Goal: Task Accomplishment & Management: Manage account settings

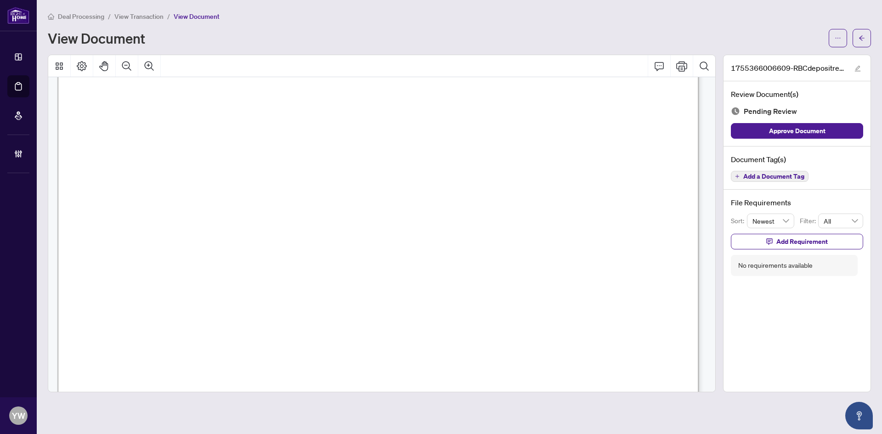
scroll to position [184, 0]
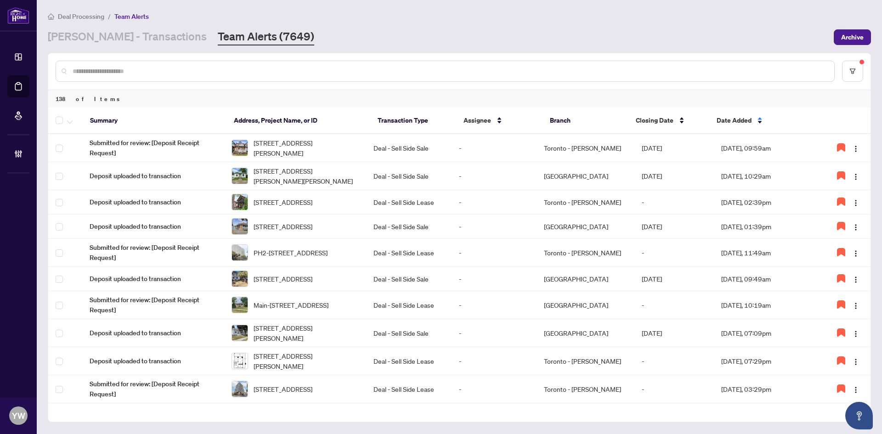
click at [126, 70] on input "text" at bounding box center [450, 71] width 754 height 10
paste input "*******"
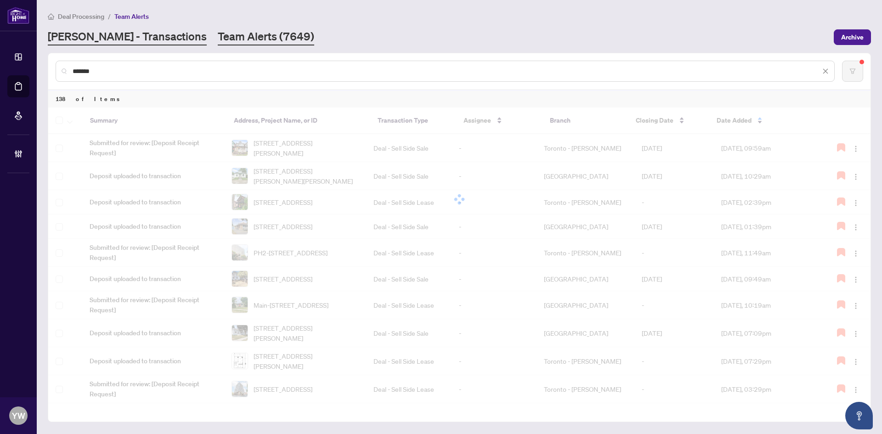
type input "*******"
click at [102, 36] on link "RAHR - Transactions" at bounding box center [127, 37] width 159 height 17
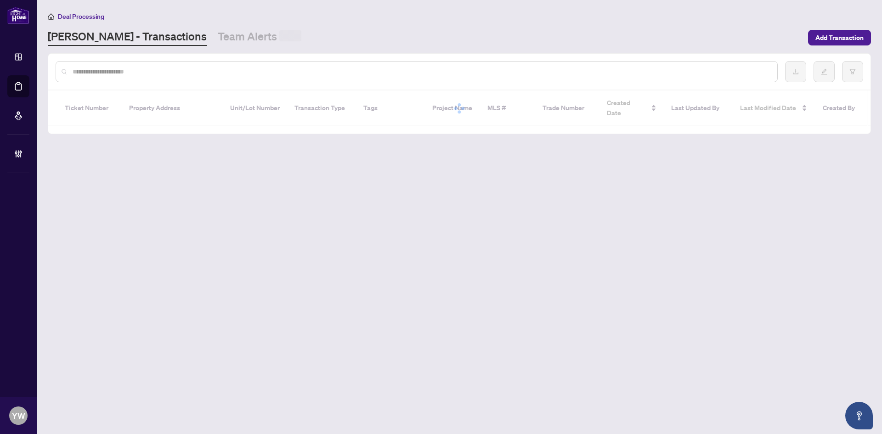
click at [104, 70] on input "text" at bounding box center [421, 72] width 697 height 10
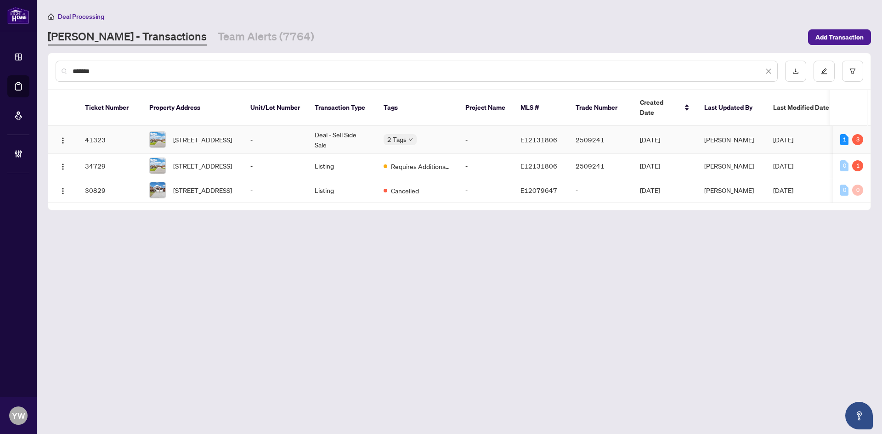
type input "*******"
click at [215, 135] on span "28 West Side Dr, Clarington, Ontario L1C 4Y8, Canada" at bounding box center [202, 140] width 59 height 10
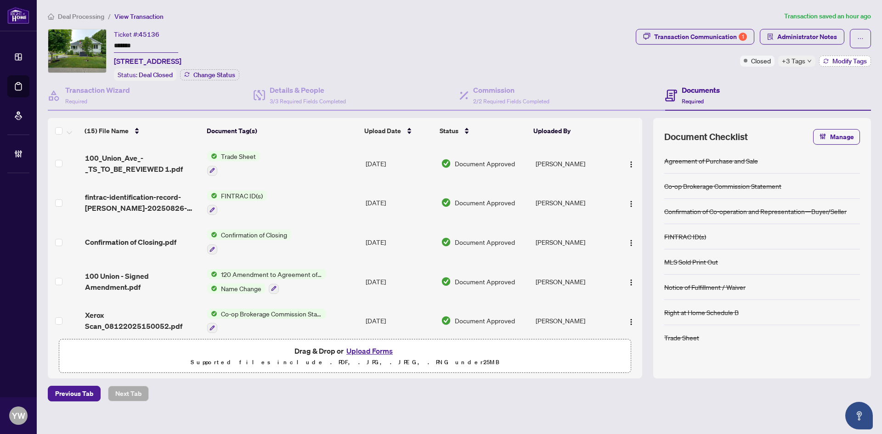
click at [834, 58] on span "Modify Tags" at bounding box center [850, 61] width 34 height 6
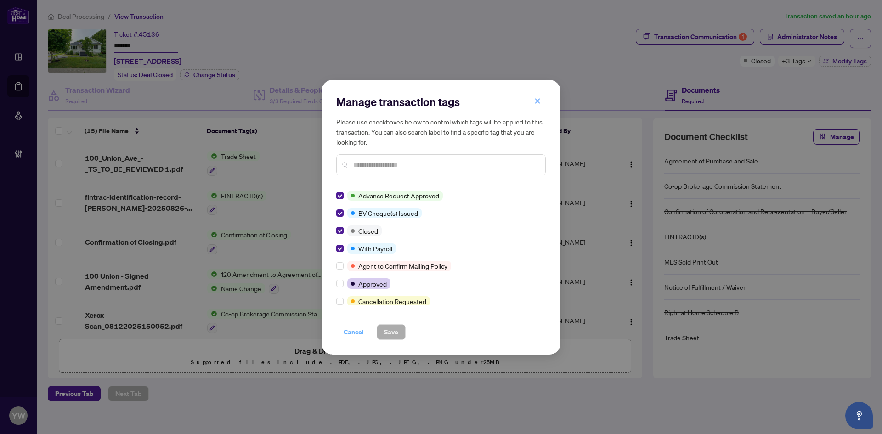
click at [350, 333] on span "Cancel" at bounding box center [354, 332] width 20 height 15
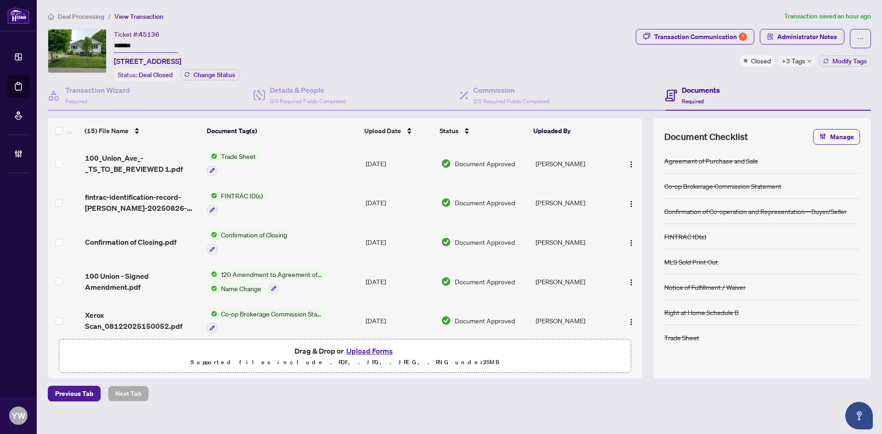
click at [675, 46] on span "Transaction Communication 1" at bounding box center [695, 38] width 119 height 19
click at [674, 40] on div "Transaction Communication 1" at bounding box center [700, 36] width 93 height 15
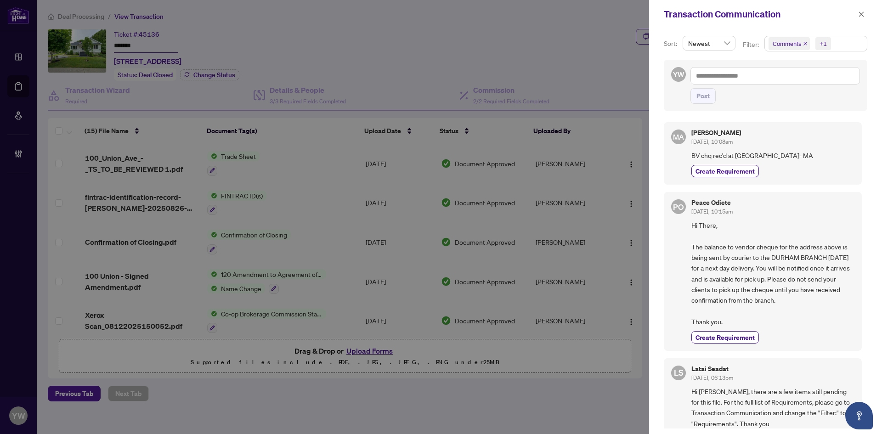
click at [802, 42] on span "Comments" at bounding box center [789, 43] width 41 height 13
click at [803, 42] on icon "close" at bounding box center [805, 43] width 5 height 5
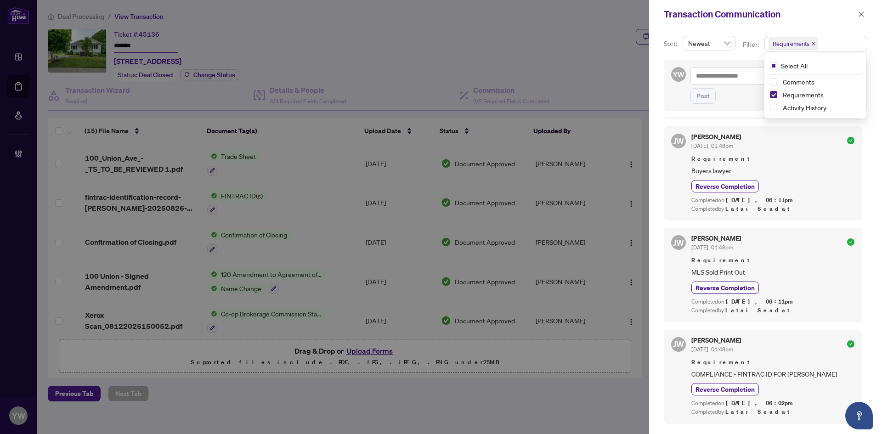
scroll to position [532, 0]
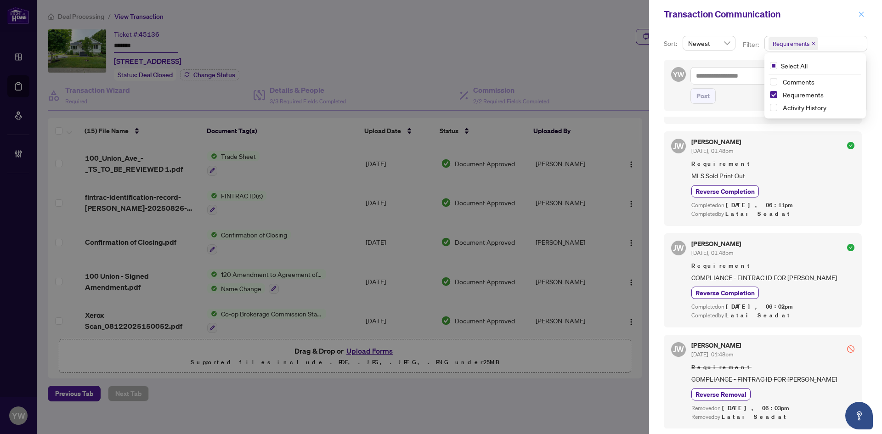
click at [862, 12] on icon "close" at bounding box center [861, 14] width 6 height 6
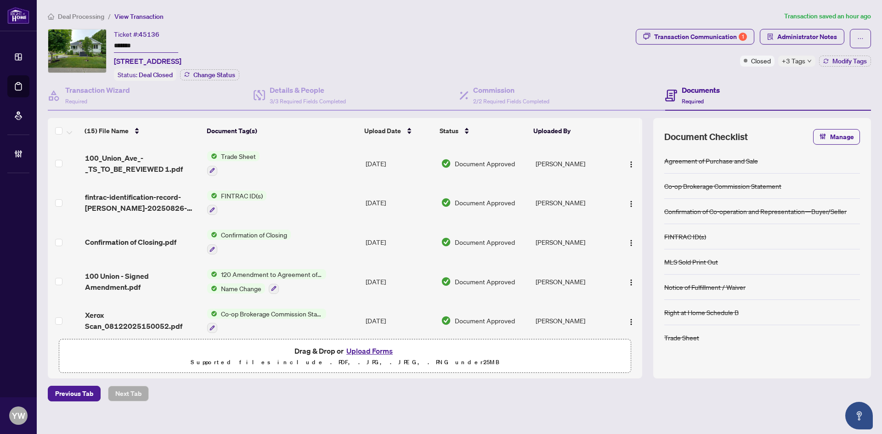
click at [834, 64] on span "Modify Tags" at bounding box center [850, 61] width 34 height 6
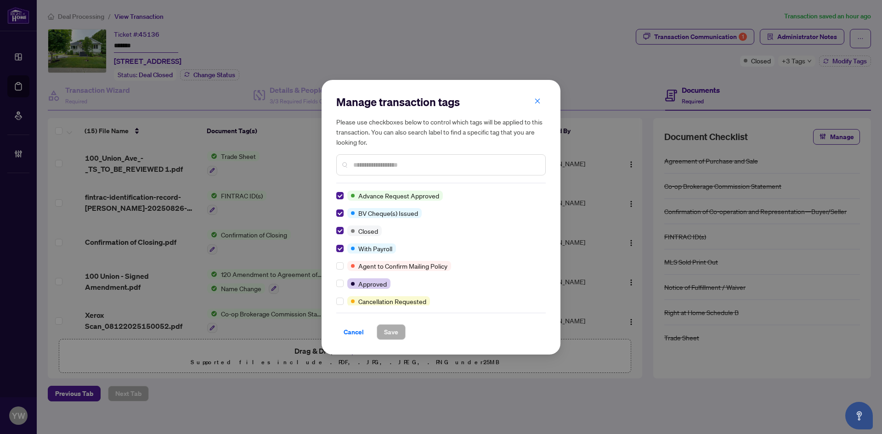
click at [377, 161] on input "text" at bounding box center [445, 165] width 185 height 10
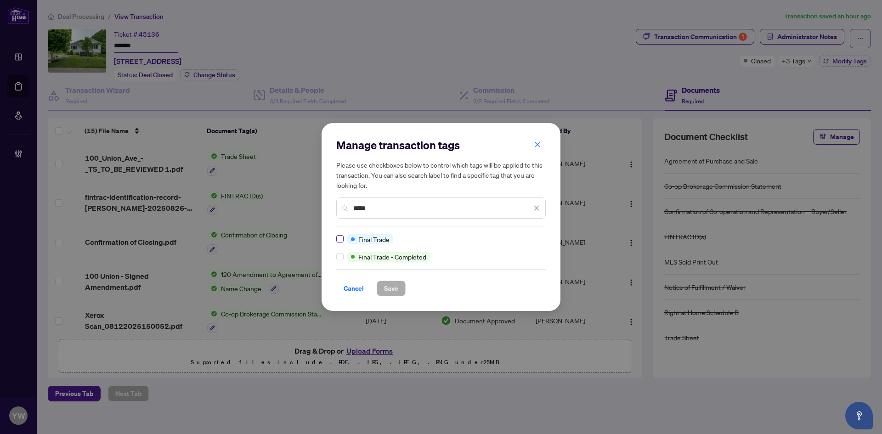
type input "*****"
click at [379, 291] on button "Save" at bounding box center [391, 289] width 29 height 16
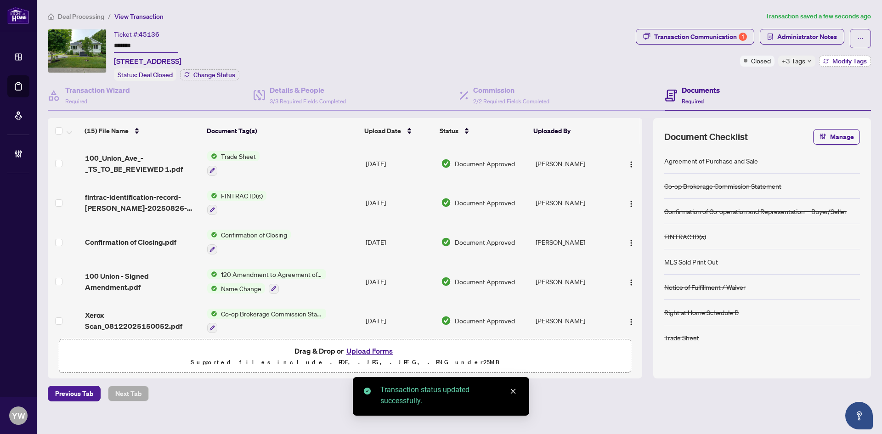
click at [852, 62] on span "Modify Tags" at bounding box center [850, 61] width 34 height 6
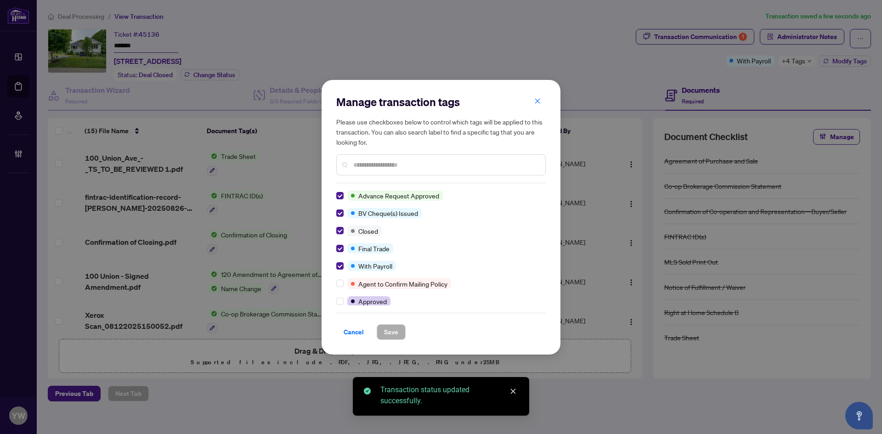
scroll to position [0, 0]
click at [395, 339] on span "Save" at bounding box center [391, 332] width 14 height 15
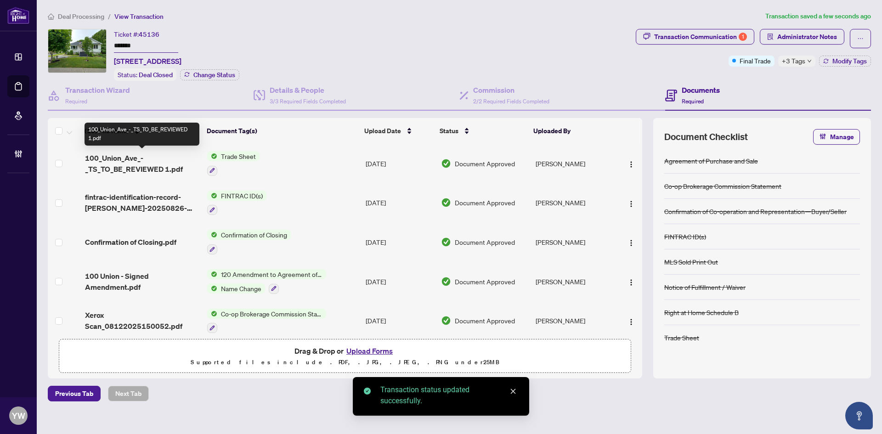
click at [149, 169] on span "100_Union_Ave_-_TS_TO_BE_REVIEWED 1.pdf" at bounding box center [142, 164] width 115 height 22
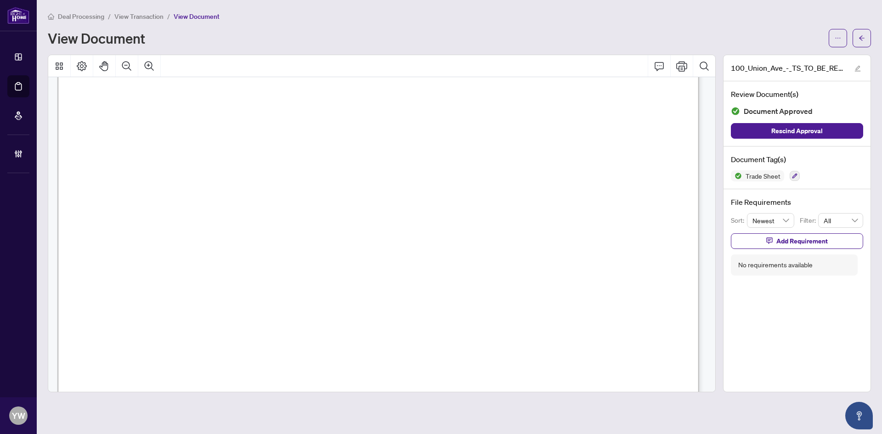
scroll to position [276, 0]
drag, startPoint x: 862, startPoint y: 36, endPoint x: 882, endPoint y: 30, distance: 20.3
click at [862, 36] on icon "arrow-left" at bounding box center [862, 38] width 6 height 6
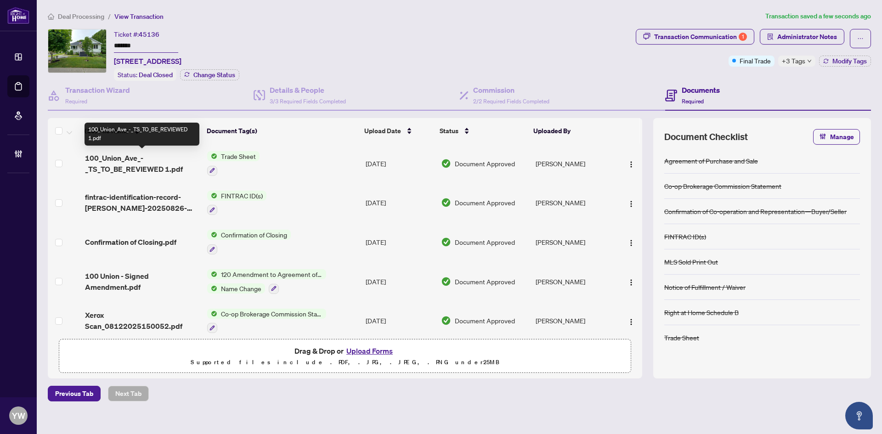
click at [138, 166] on span "100_Union_Ave_-_TS_TO_BE_REVIEWED 1.pdf" at bounding box center [142, 164] width 115 height 22
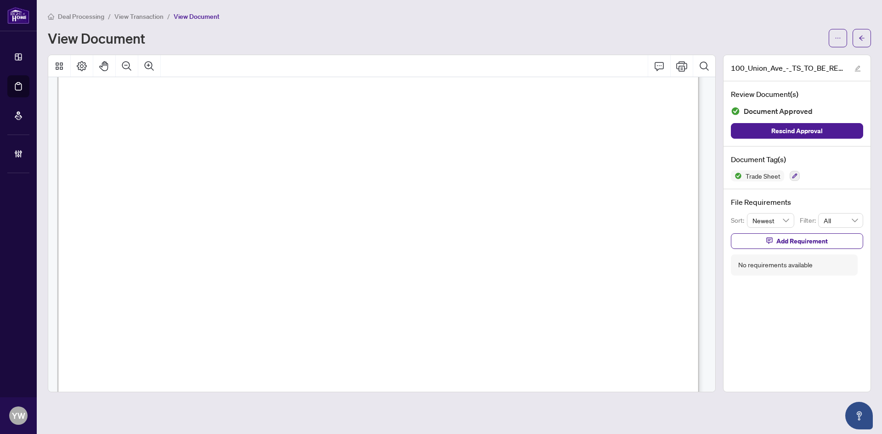
scroll to position [184, 0]
click at [869, 38] on button "button" at bounding box center [862, 38] width 18 height 18
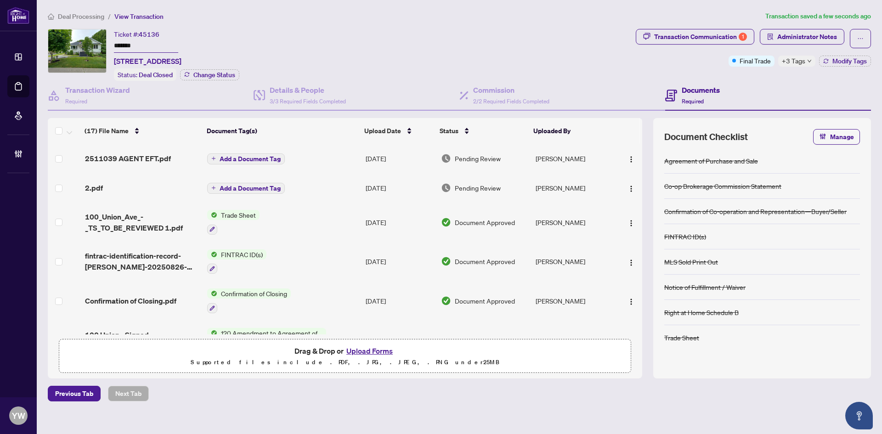
drag, startPoint x: 630, startPoint y: 157, endPoint x: 643, endPoint y: 182, distance: 27.9
click at [630, 157] on img "button" at bounding box center [631, 159] width 7 height 7
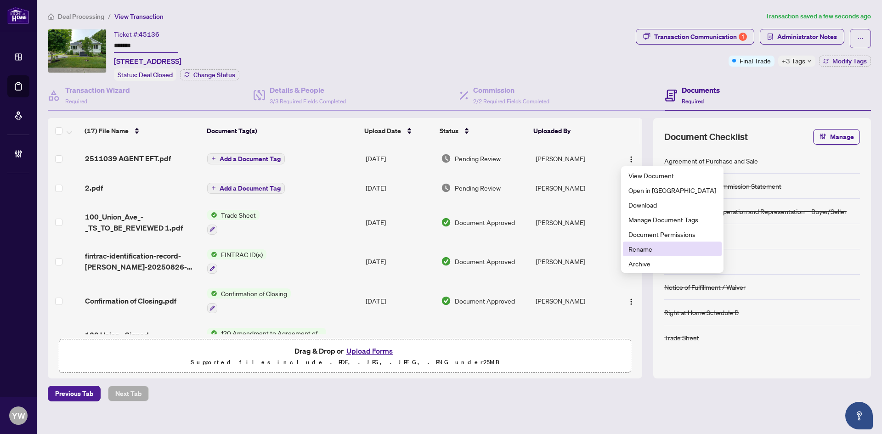
click at [652, 247] on span "Rename" at bounding box center [673, 249] width 88 height 10
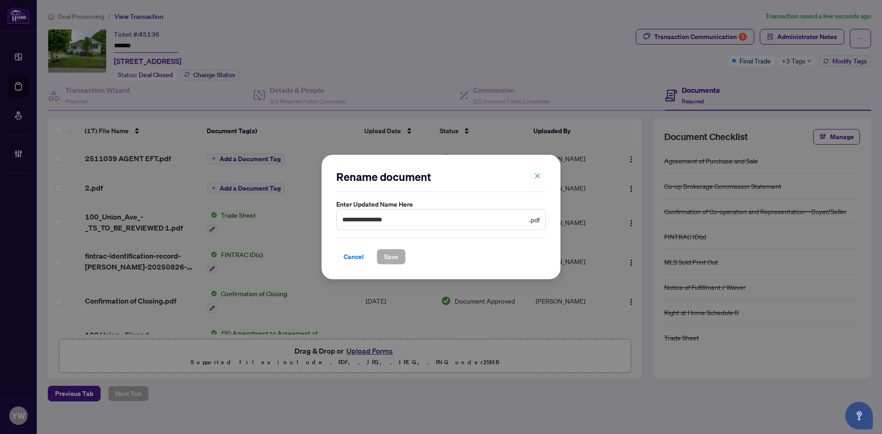
click at [351, 255] on span "Cancel" at bounding box center [354, 256] width 20 height 15
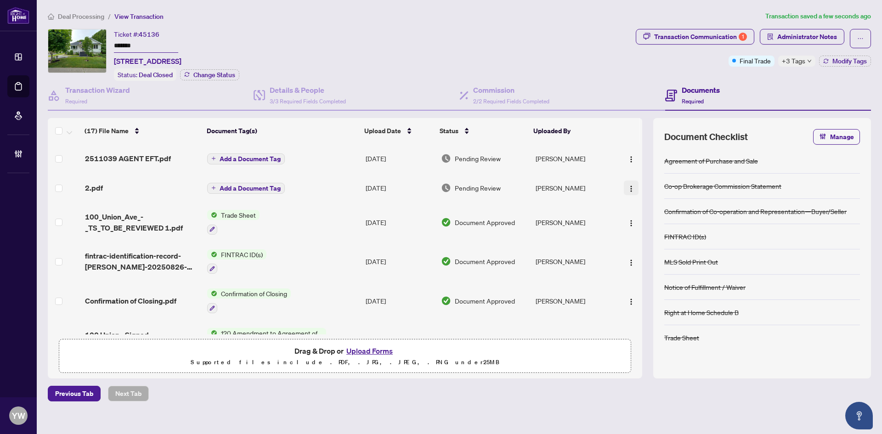
click at [628, 187] on img "button" at bounding box center [631, 188] width 7 height 7
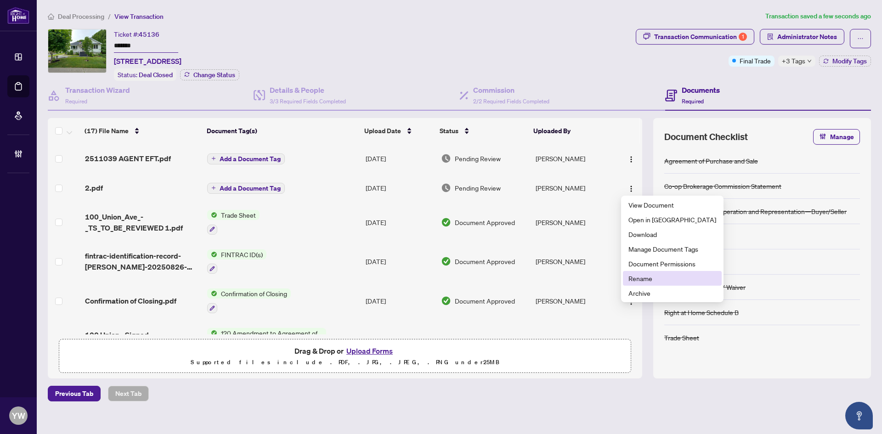
click at [642, 277] on span "Rename" at bounding box center [673, 278] width 88 height 10
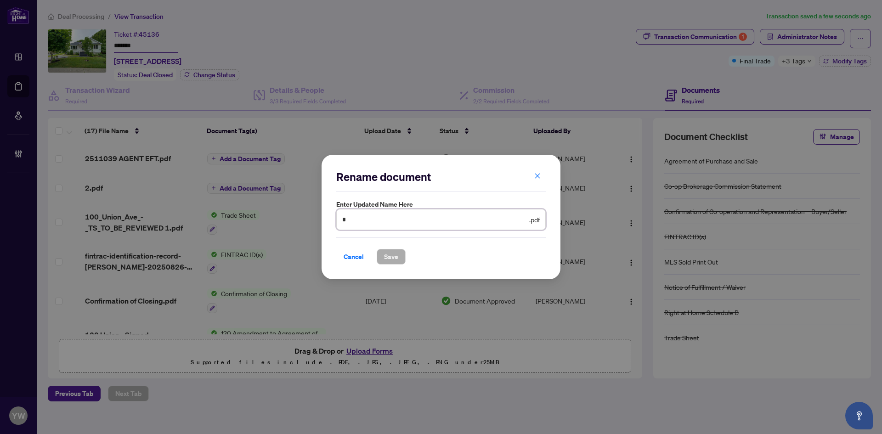
drag, startPoint x: 350, startPoint y: 221, endPoint x: 323, endPoint y: 218, distance: 26.7
click at [323, 218] on div "Rename document Enter updated name here * .pdf Cancel Save Cancel OK" at bounding box center [441, 217] width 239 height 125
type input "**********"
click at [408, 260] on div "Cancel Save" at bounding box center [441, 257] width 210 height 16
click at [391, 259] on span "Save" at bounding box center [391, 256] width 14 height 15
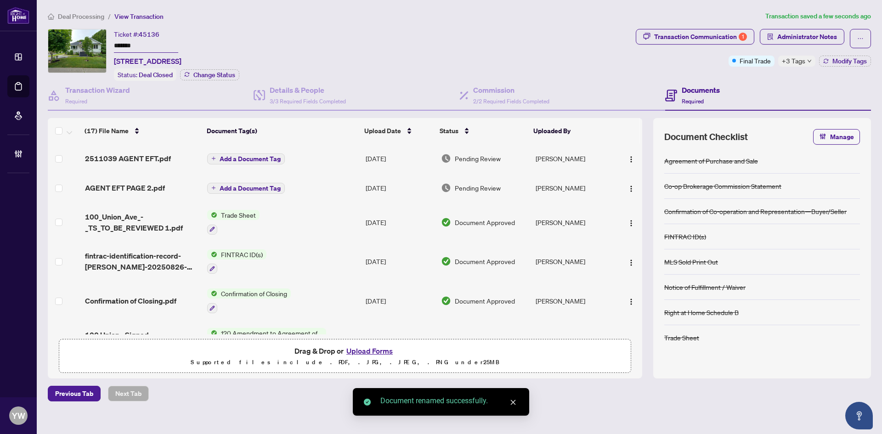
click at [269, 156] on span "Add a Document Tag" at bounding box center [250, 159] width 61 height 6
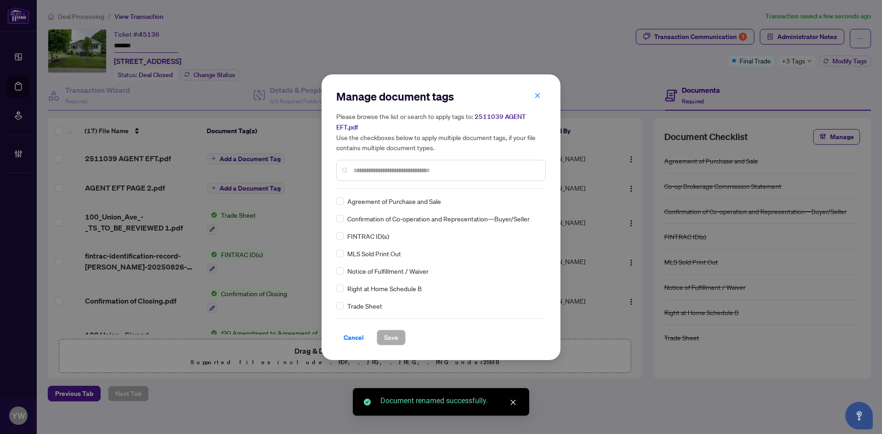
click at [380, 169] on input "text" at bounding box center [445, 170] width 185 height 10
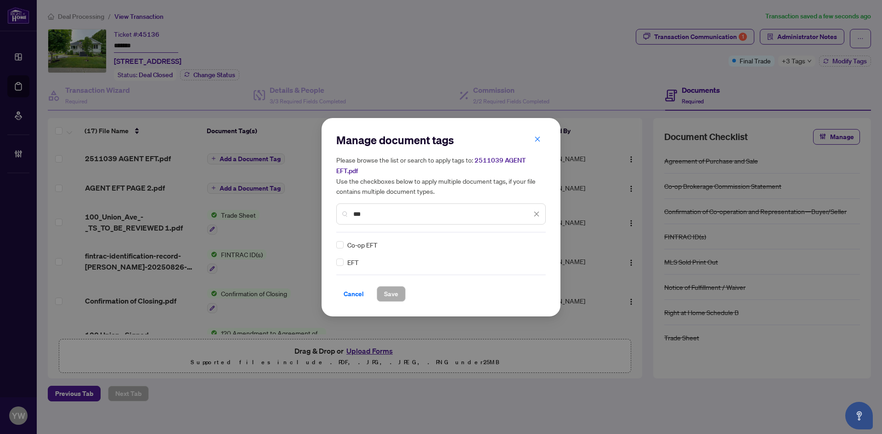
type input "***"
click at [527, 243] on img at bounding box center [526, 244] width 9 height 9
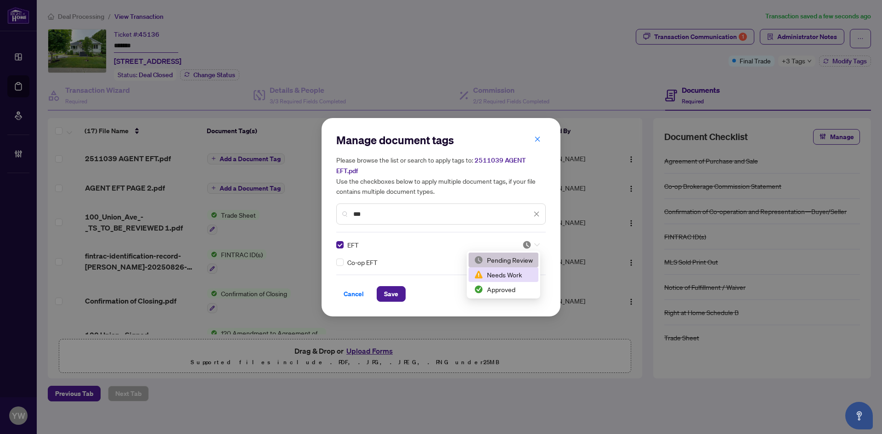
click at [497, 290] on div "Approved" at bounding box center [503, 289] width 59 height 10
click at [396, 290] on span "Save" at bounding box center [391, 294] width 14 height 15
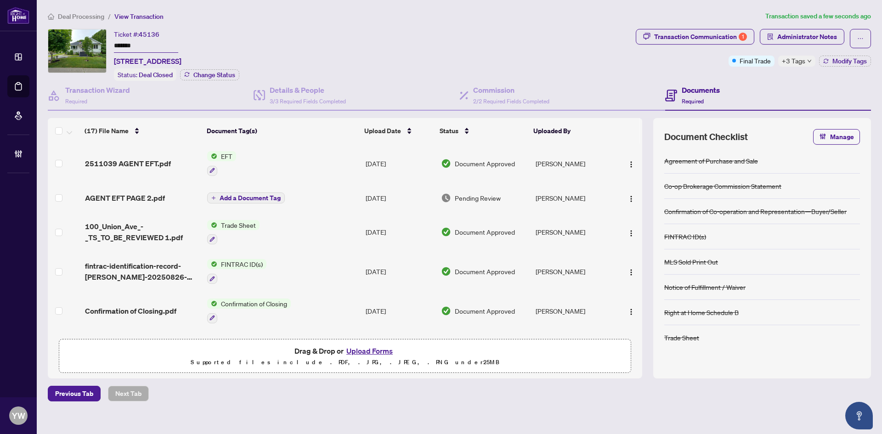
click at [234, 202] on td "Add a Document Tag" at bounding box center [283, 197] width 159 height 29
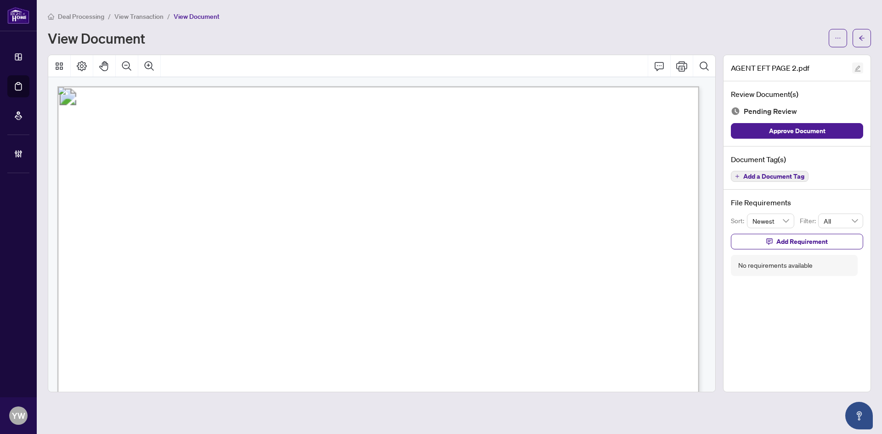
click at [855, 62] on button "button" at bounding box center [857, 67] width 11 height 11
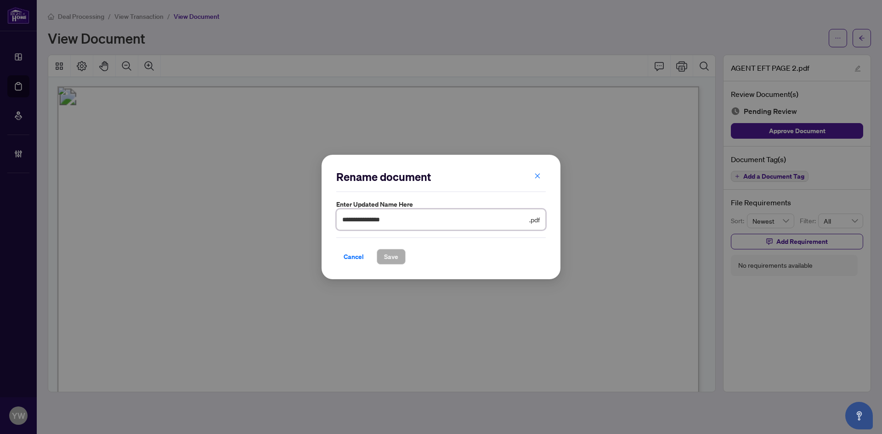
click at [439, 215] on input "**********" at bounding box center [434, 220] width 185 height 10
click at [373, 254] on div "Cancel Save" at bounding box center [441, 257] width 210 height 16
click at [350, 261] on span "Cancel" at bounding box center [354, 256] width 20 height 15
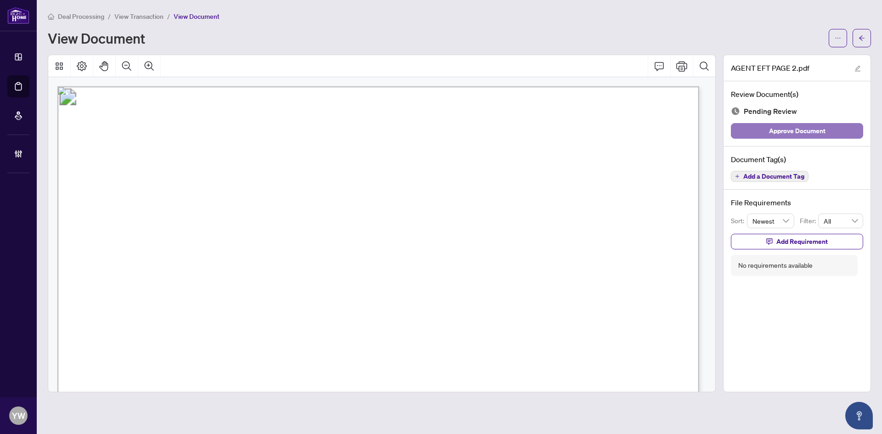
click at [816, 126] on span "Approve Document" at bounding box center [797, 131] width 57 height 15
click at [786, 178] on span "Add a Document Tag" at bounding box center [773, 176] width 61 height 6
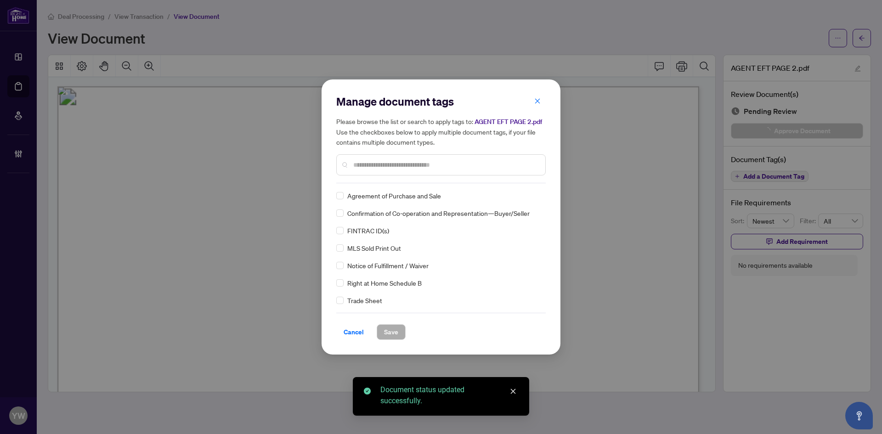
click at [363, 160] on input "text" at bounding box center [445, 165] width 185 height 10
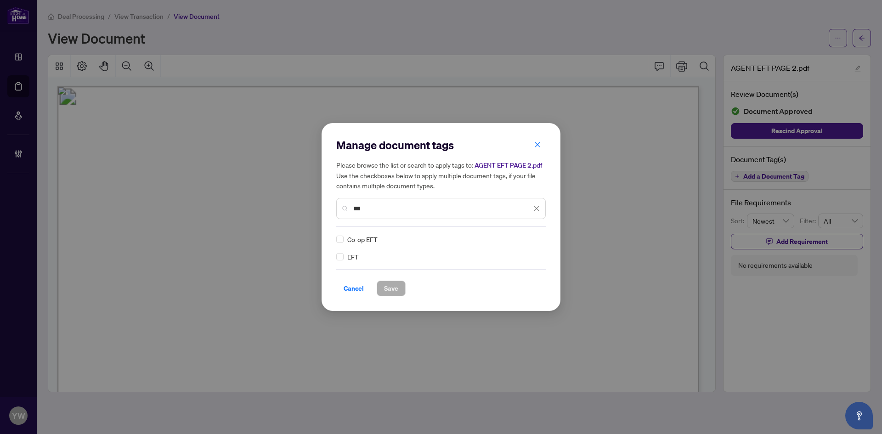
type input "***"
click at [530, 242] on img at bounding box center [526, 239] width 9 height 9
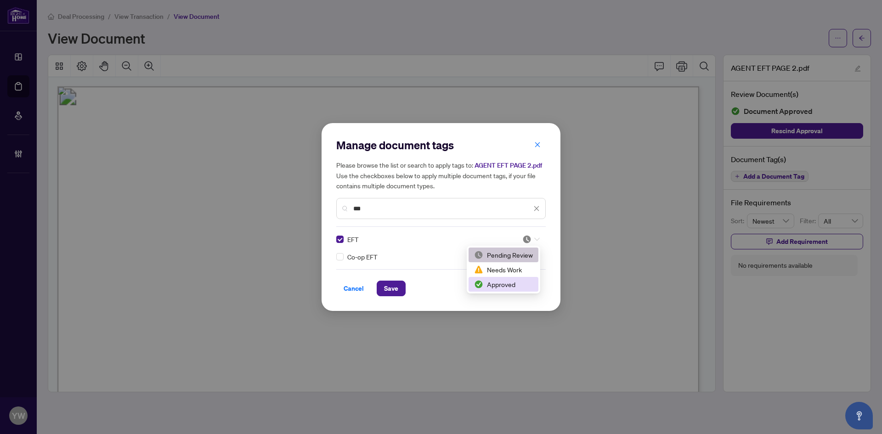
drag, startPoint x: 498, startPoint y: 281, endPoint x: 414, endPoint y: 289, distance: 84.0
click at [497, 281] on div "Approved" at bounding box center [503, 284] width 59 height 10
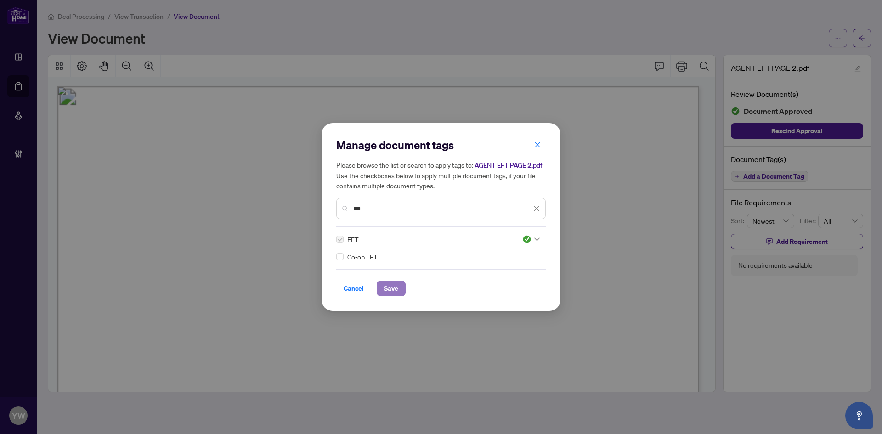
click at [393, 290] on span "Save" at bounding box center [391, 288] width 14 height 15
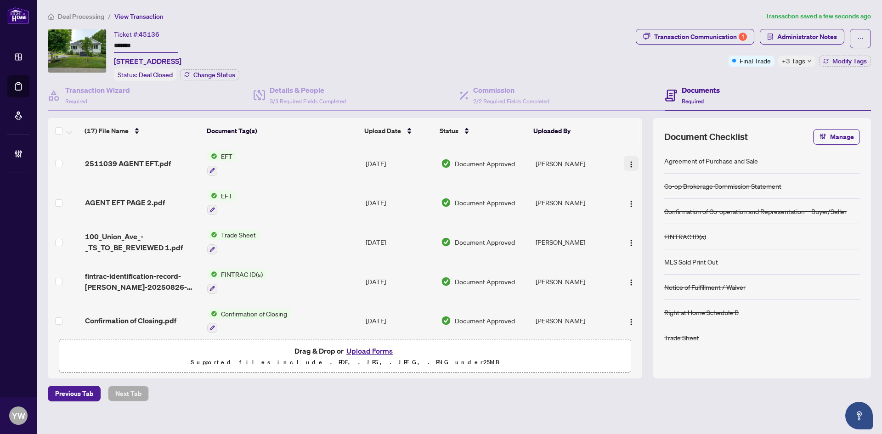
click at [628, 161] on img "button" at bounding box center [631, 164] width 7 height 7
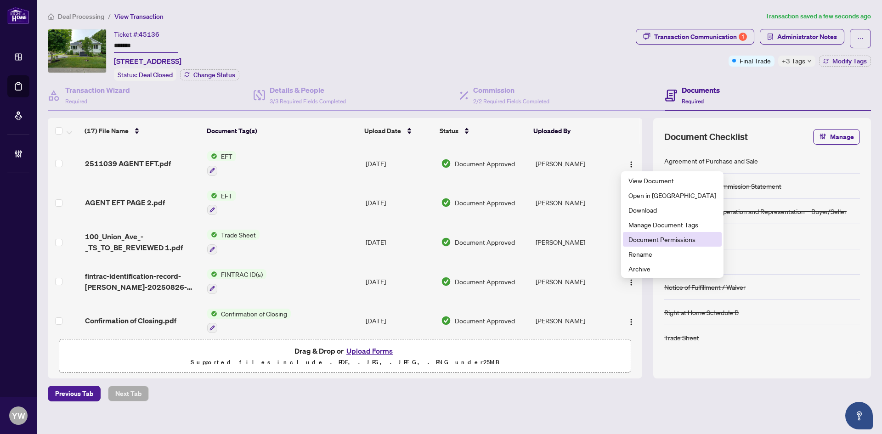
click at [651, 238] on span "Document Permissions" at bounding box center [673, 239] width 88 height 10
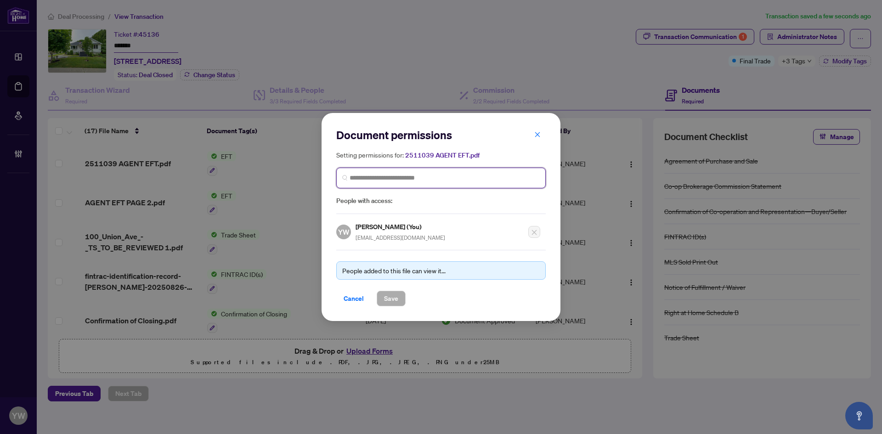
click at [369, 174] on input "search" at bounding box center [445, 178] width 190 height 10
click at [361, 172] on span at bounding box center [441, 178] width 210 height 21
type input "**********"
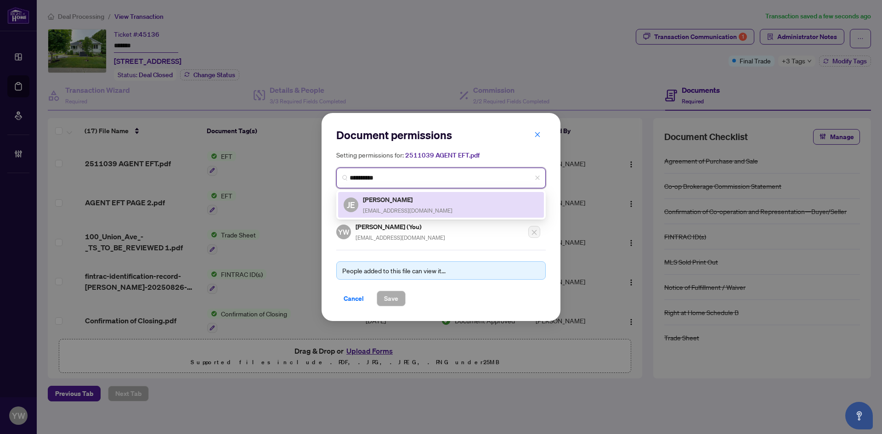
click at [409, 194] on h5 "[PERSON_NAME]" at bounding box center [408, 199] width 90 height 11
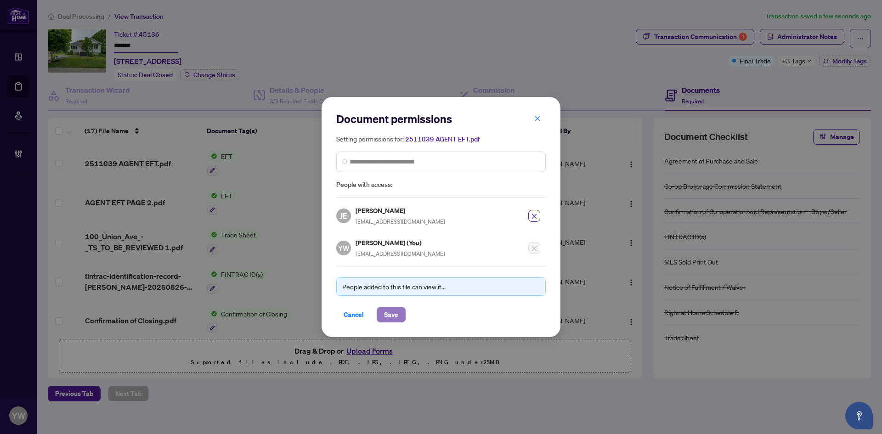
click at [392, 321] on span "Save" at bounding box center [391, 314] width 14 height 15
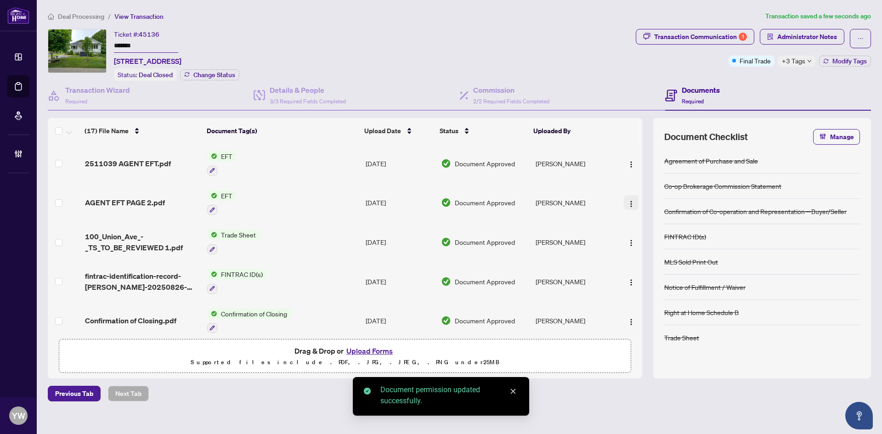
click at [631, 205] on img "button" at bounding box center [631, 203] width 7 height 7
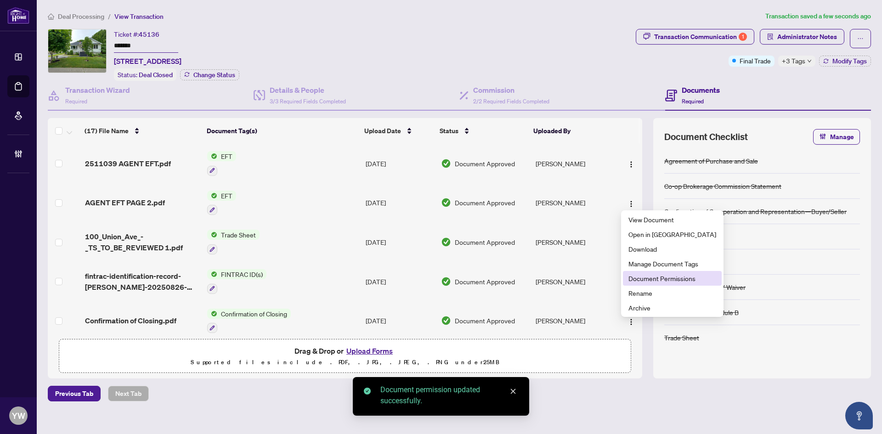
click at [652, 275] on span "Document Permissions" at bounding box center [673, 278] width 88 height 10
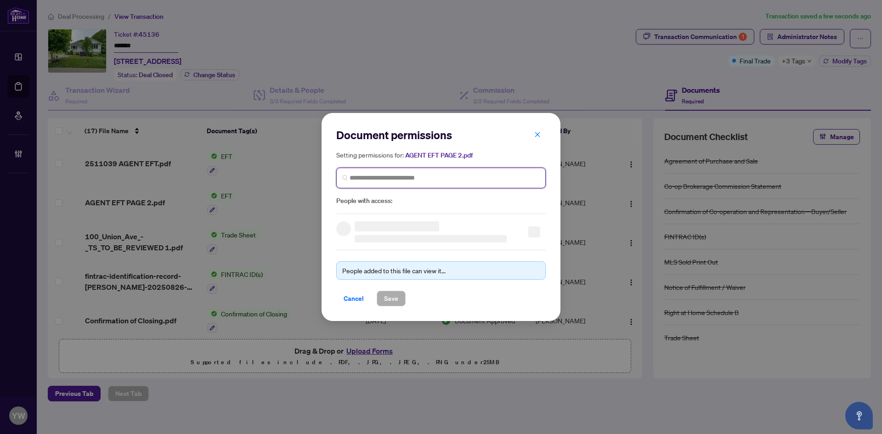
click at [368, 177] on input "search" at bounding box center [445, 178] width 190 height 10
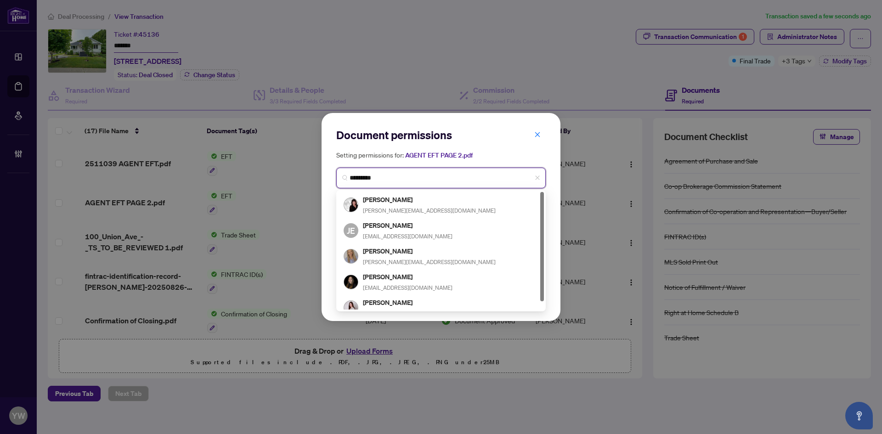
type input "**********"
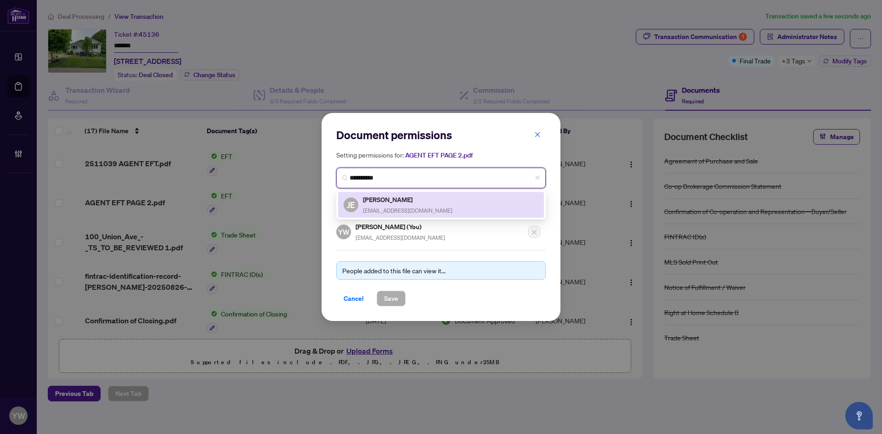
click at [420, 204] on div "[PERSON_NAME] [EMAIL_ADDRESS][DOMAIN_NAME]" at bounding box center [408, 204] width 90 height 21
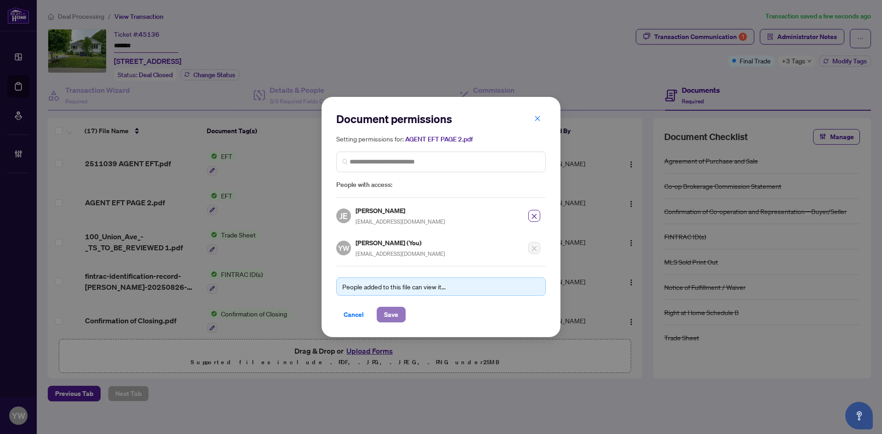
click at [392, 313] on span "Save" at bounding box center [391, 314] width 14 height 15
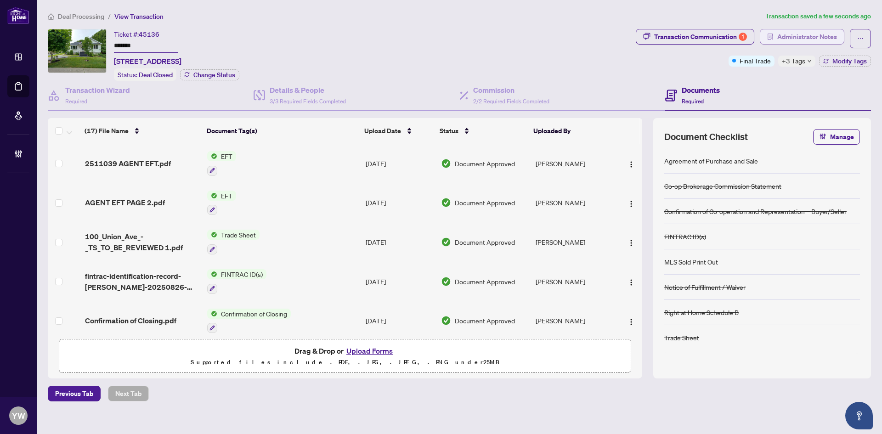
click at [814, 39] on span "Administrator Notes" at bounding box center [807, 36] width 60 height 15
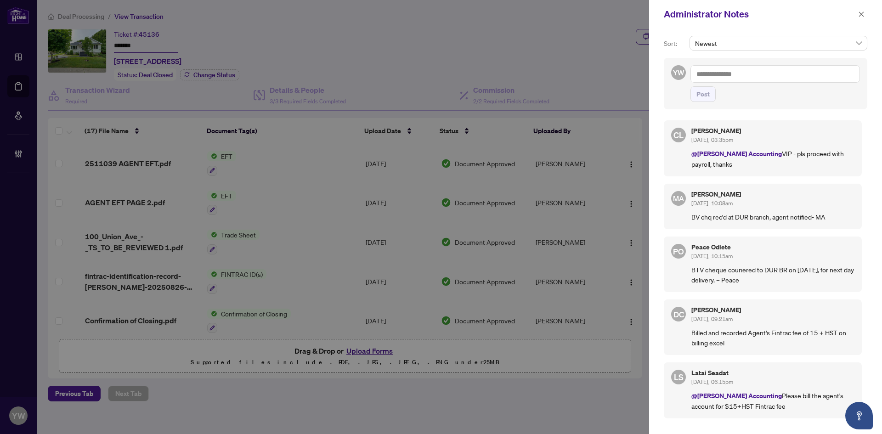
click at [702, 78] on textarea at bounding box center [776, 73] width 170 height 17
type textarea "**********"
click at [700, 98] on span "Post" at bounding box center [703, 94] width 13 height 15
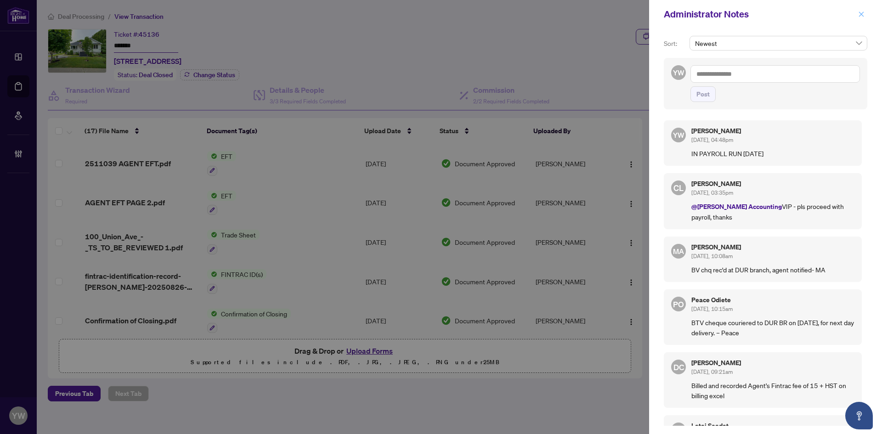
click at [862, 15] on icon "close" at bounding box center [861, 14] width 6 height 6
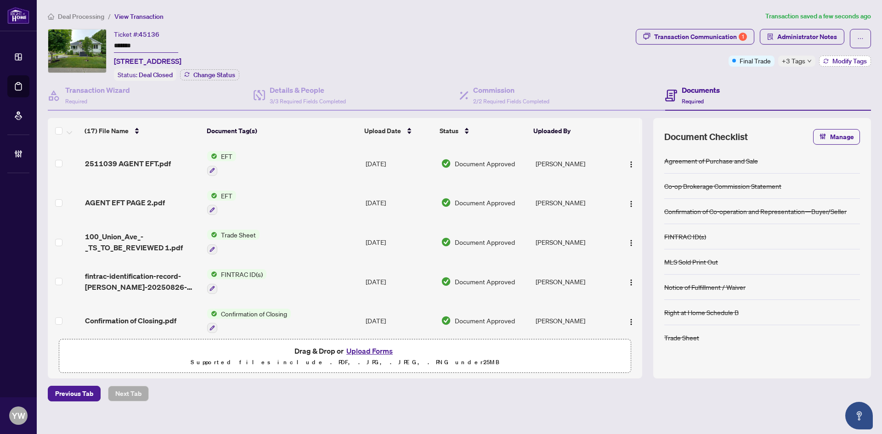
click at [848, 64] on span "Modify Tags" at bounding box center [850, 61] width 34 height 6
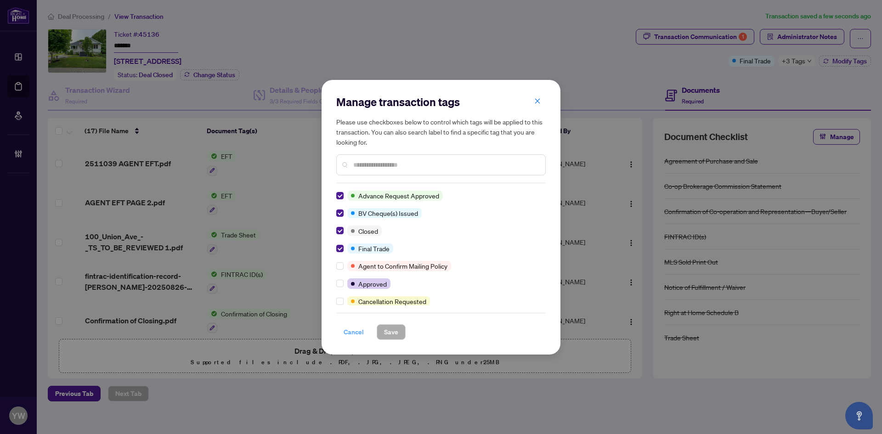
click at [347, 331] on span "Cancel" at bounding box center [354, 332] width 20 height 15
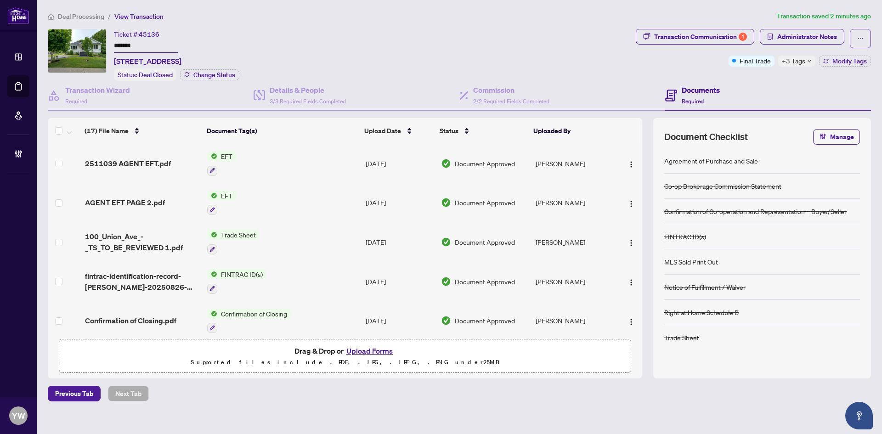
click at [78, 16] on span "Deal Processing" at bounding box center [81, 16] width 46 height 8
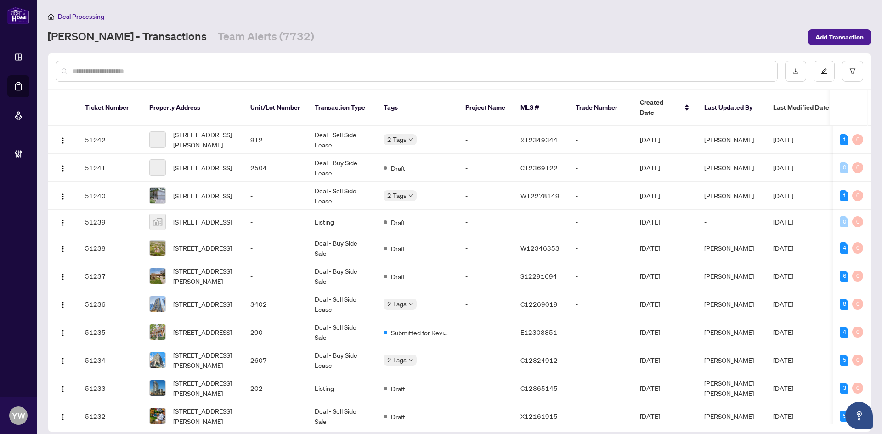
click at [147, 71] on input "text" at bounding box center [421, 71] width 697 height 10
type input "*******"
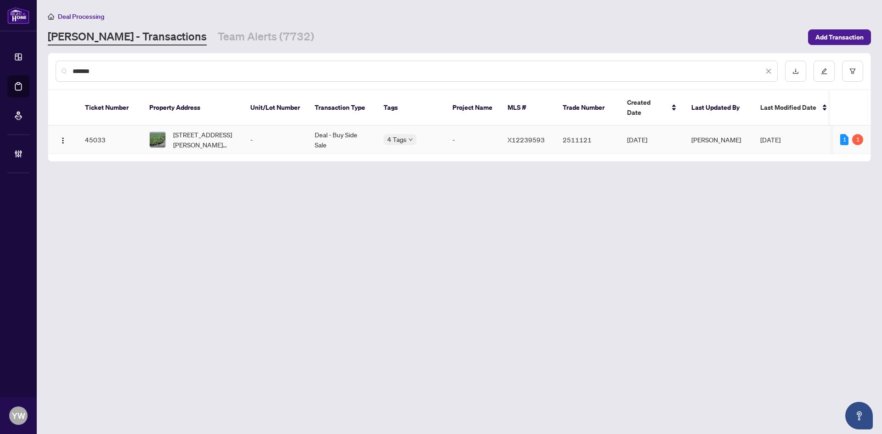
click at [206, 140] on td "[STREET_ADDRESS][PERSON_NAME][PERSON_NAME]" at bounding box center [192, 140] width 101 height 28
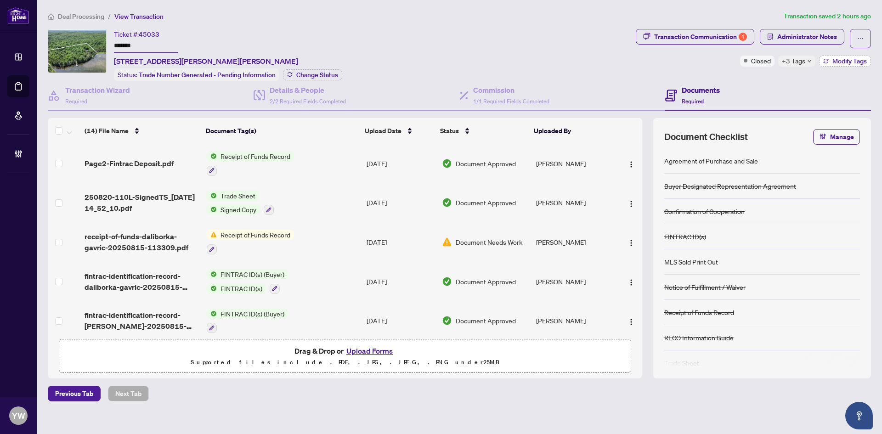
click at [824, 62] on icon "button" at bounding box center [825, 63] width 5 height 2
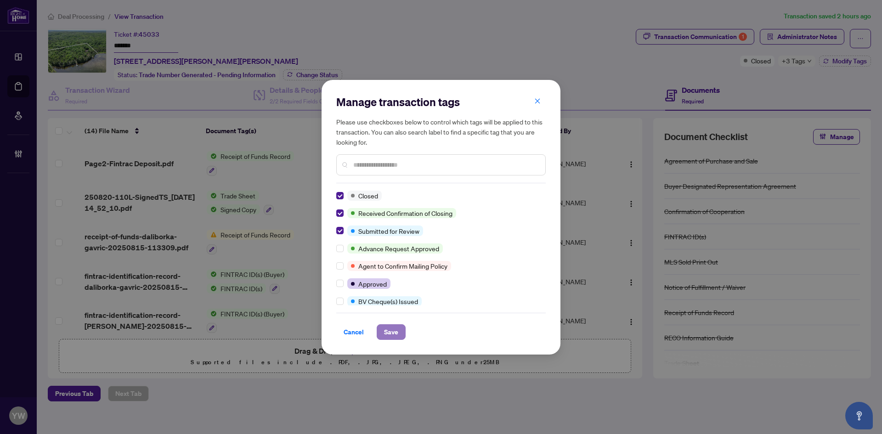
click at [396, 332] on span "Save" at bounding box center [391, 332] width 14 height 15
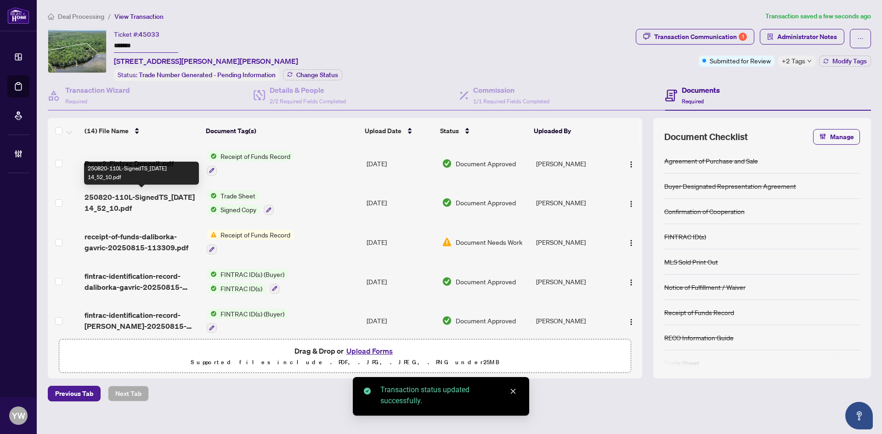
click at [151, 196] on span "250820-110L-SignedTS_[DATE] 14_52_10.pdf" at bounding box center [142, 203] width 115 height 22
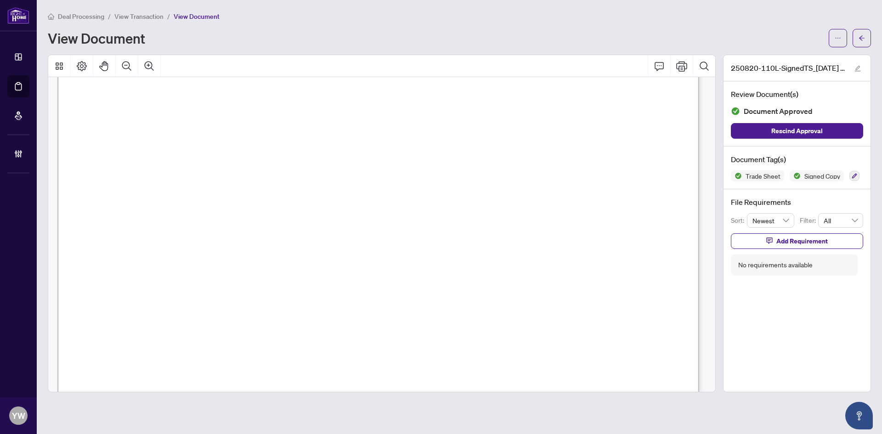
scroll to position [276, 0]
click at [865, 40] on icon "arrow-left" at bounding box center [862, 38] width 6 height 6
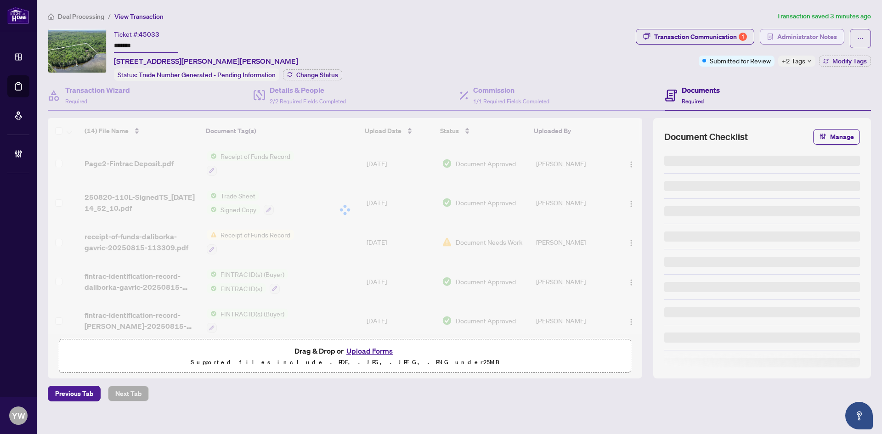
click at [811, 40] on span "Administrator Notes" at bounding box center [807, 36] width 60 height 15
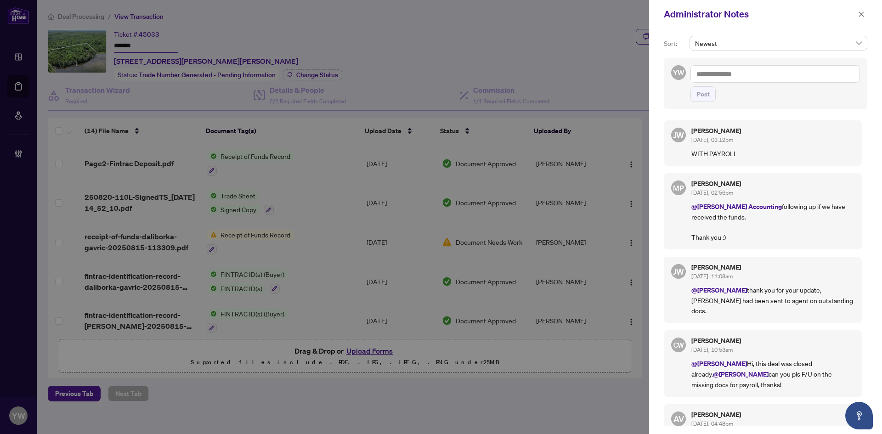
click at [697, 77] on textarea at bounding box center [776, 73] width 170 height 17
type textarea "**********"
click at [706, 91] on span "Post" at bounding box center [703, 94] width 13 height 15
click at [852, 16] on div "Administrator Notes" at bounding box center [760, 14] width 192 height 14
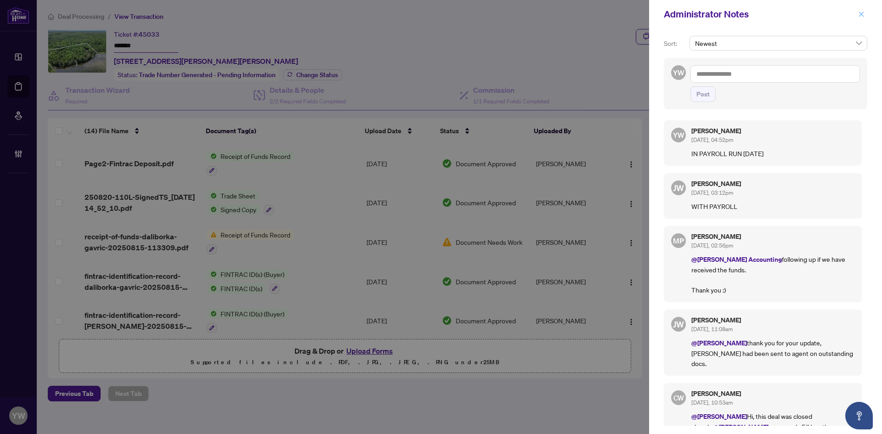
click at [858, 16] on button "button" at bounding box center [862, 14] width 12 height 11
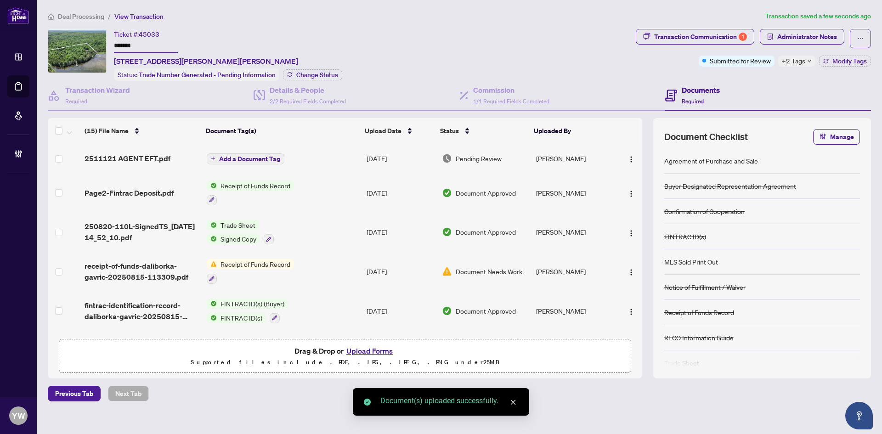
click at [263, 153] on button "Add a Document Tag" at bounding box center [246, 158] width 78 height 11
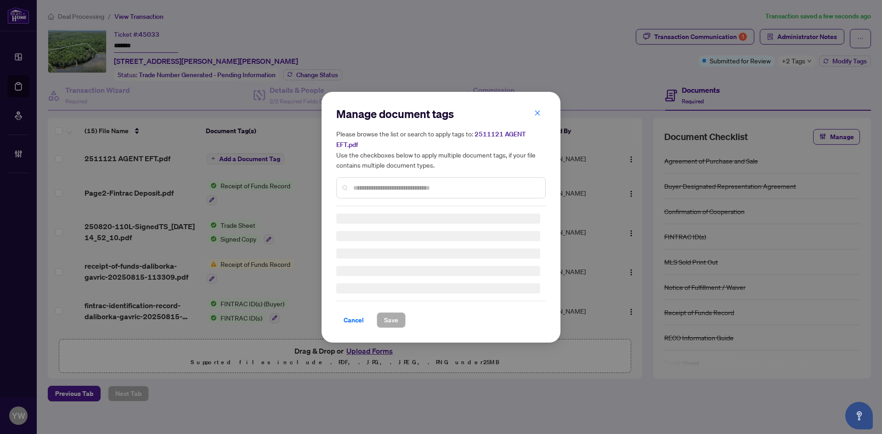
click at [372, 189] on input "text" at bounding box center [445, 188] width 185 height 10
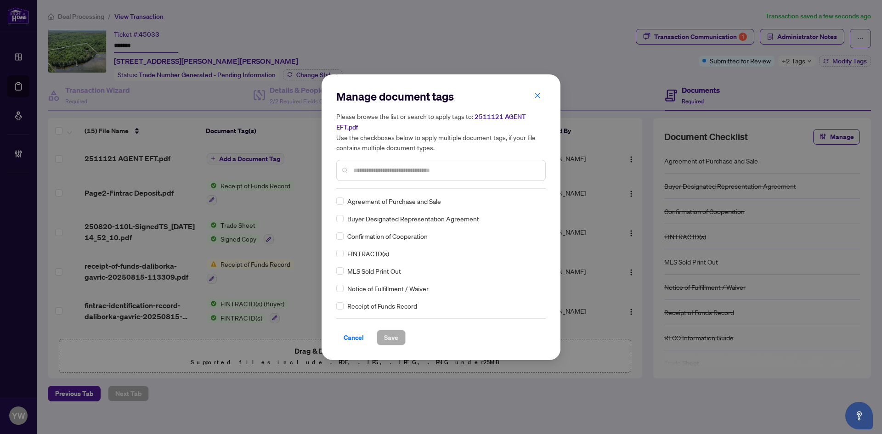
click at [372, 185] on div "Manage document tags Please browse the list or search to apply tags to: 2511121…" at bounding box center [441, 139] width 210 height 100
click at [366, 165] on input "text" at bounding box center [445, 170] width 185 height 10
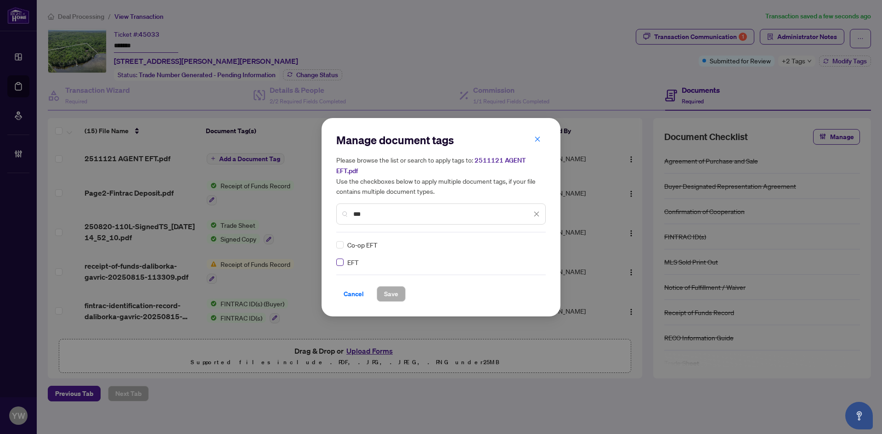
type input "***"
click at [525, 240] on img at bounding box center [526, 244] width 9 height 9
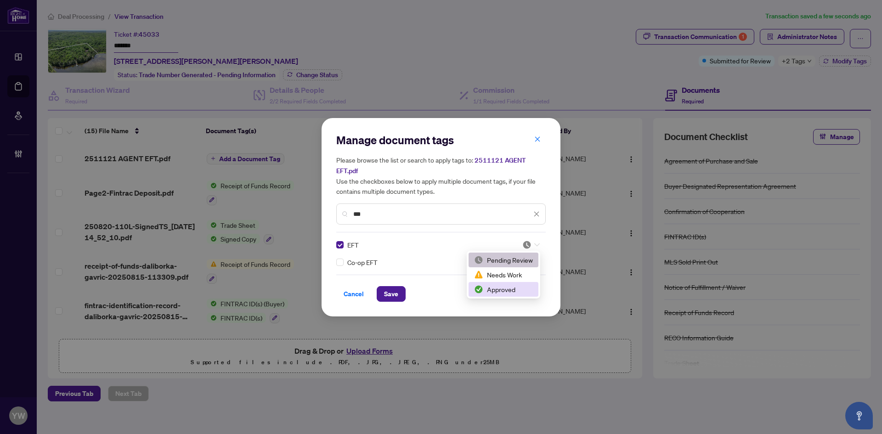
click at [496, 287] on div "Approved" at bounding box center [503, 289] width 59 height 10
click at [395, 288] on span "Save" at bounding box center [391, 294] width 14 height 15
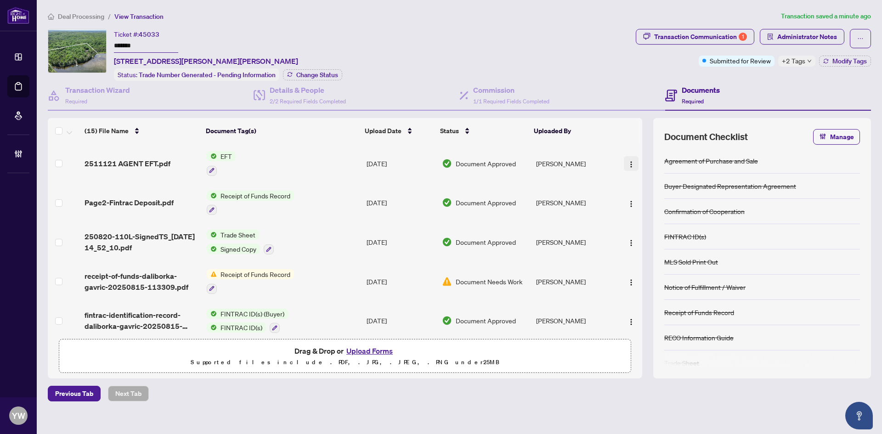
click at [628, 162] on img "button" at bounding box center [631, 164] width 7 height 7
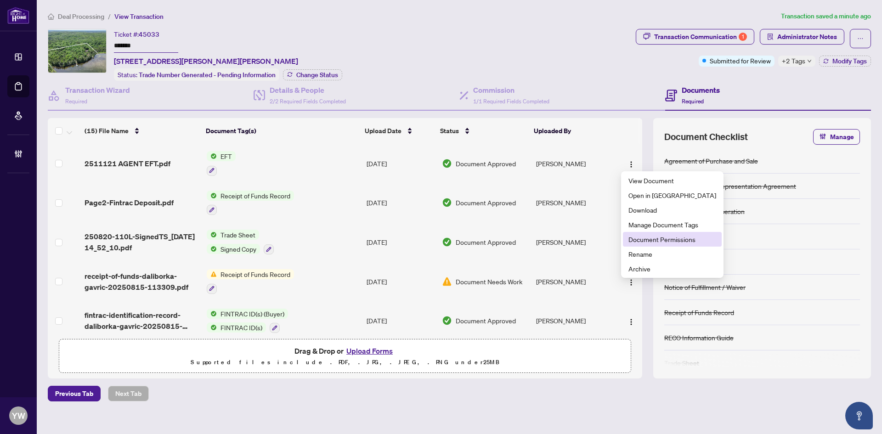
click at [663, 240] on span "Document Permissions" at bounding box center [673, 239] width 88 height 10
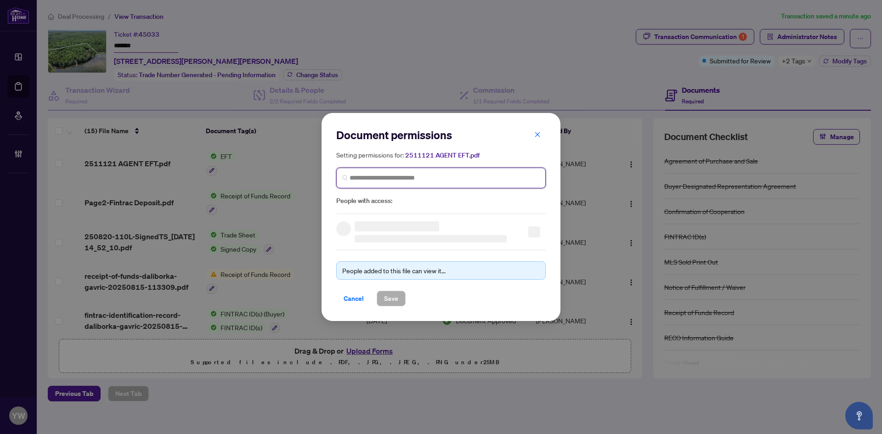
click at [418, 178] on input "search" at bounding box center [445, 178] width 190 height 10
type input "*******"
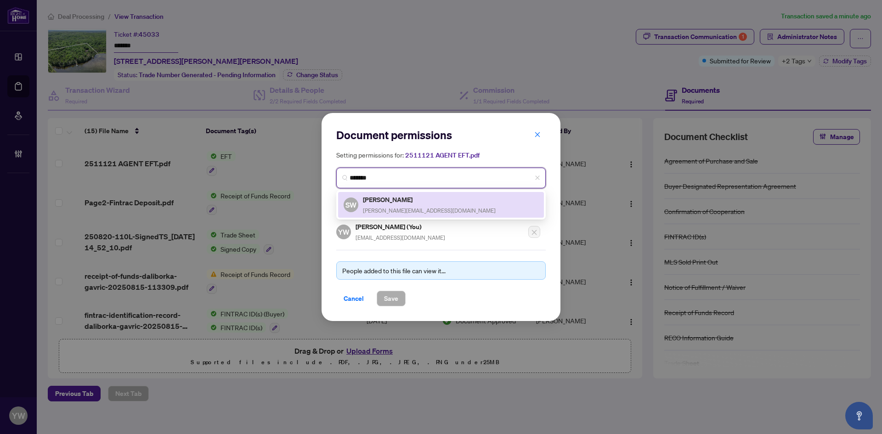
click at [408, 203] on h5 "[PERSON_NAME]" at bounding box center [429, 199] width 133 height 11
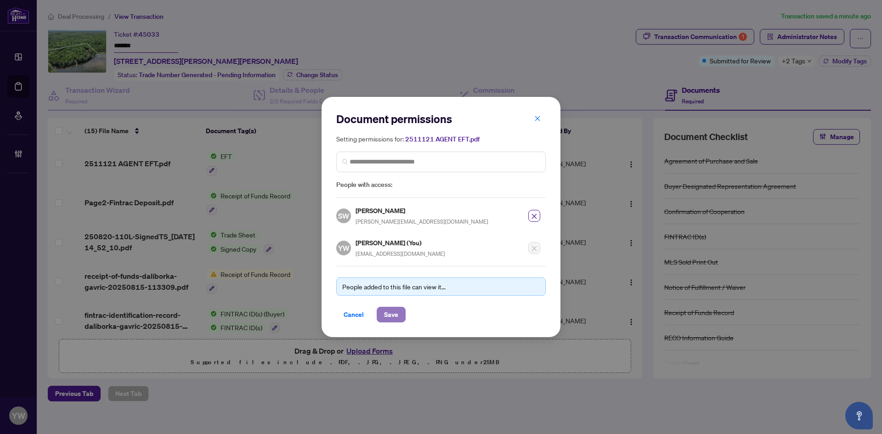
click at [388, 311] on span "Save" at bounding box center [391, 314] width 14 height 15
